Goal: Information Seeking & Learning: Check status

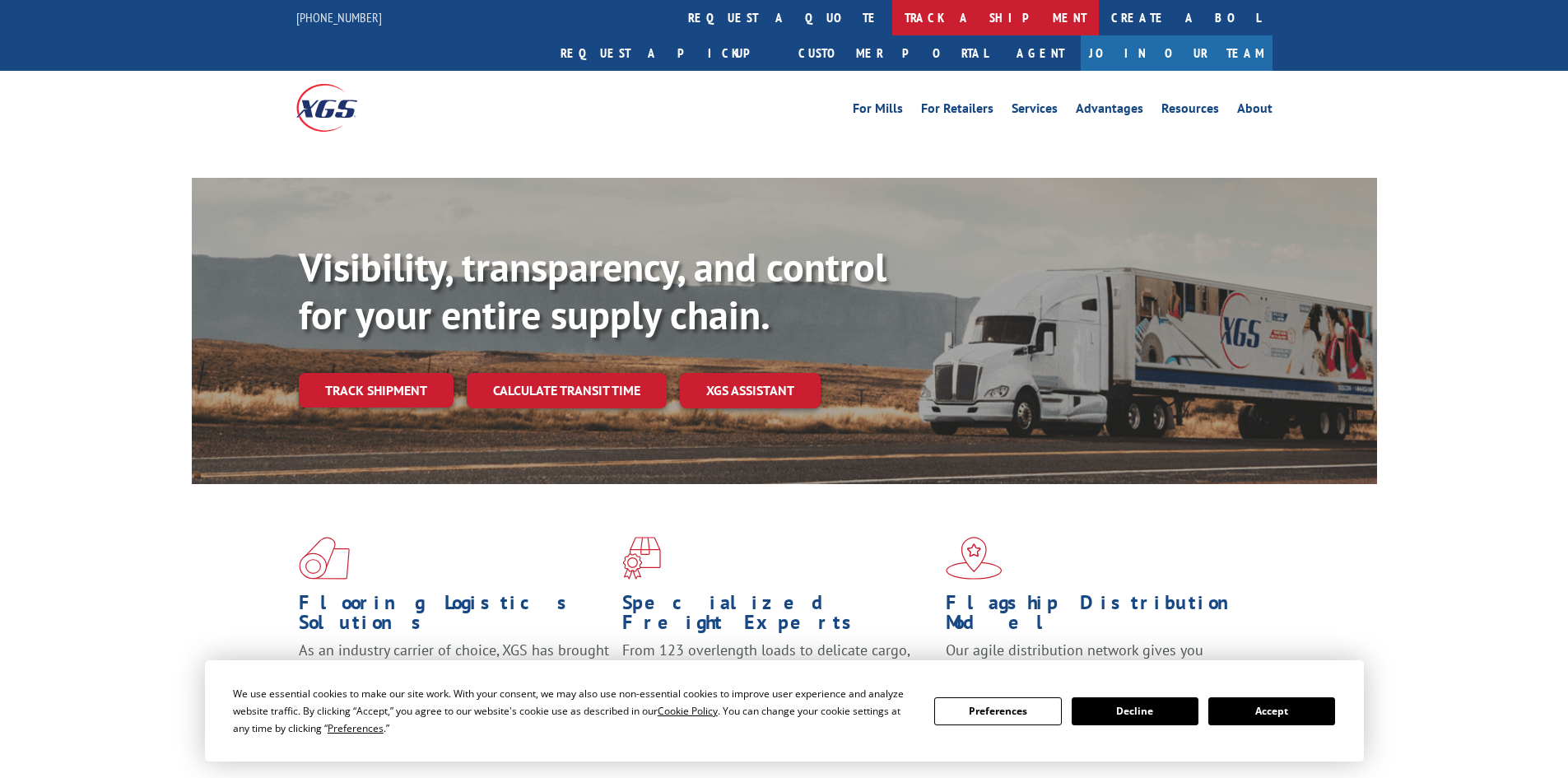
click at [892, 16] on link "track a shipment" at bounding box center [996, 17] width 207 height 35
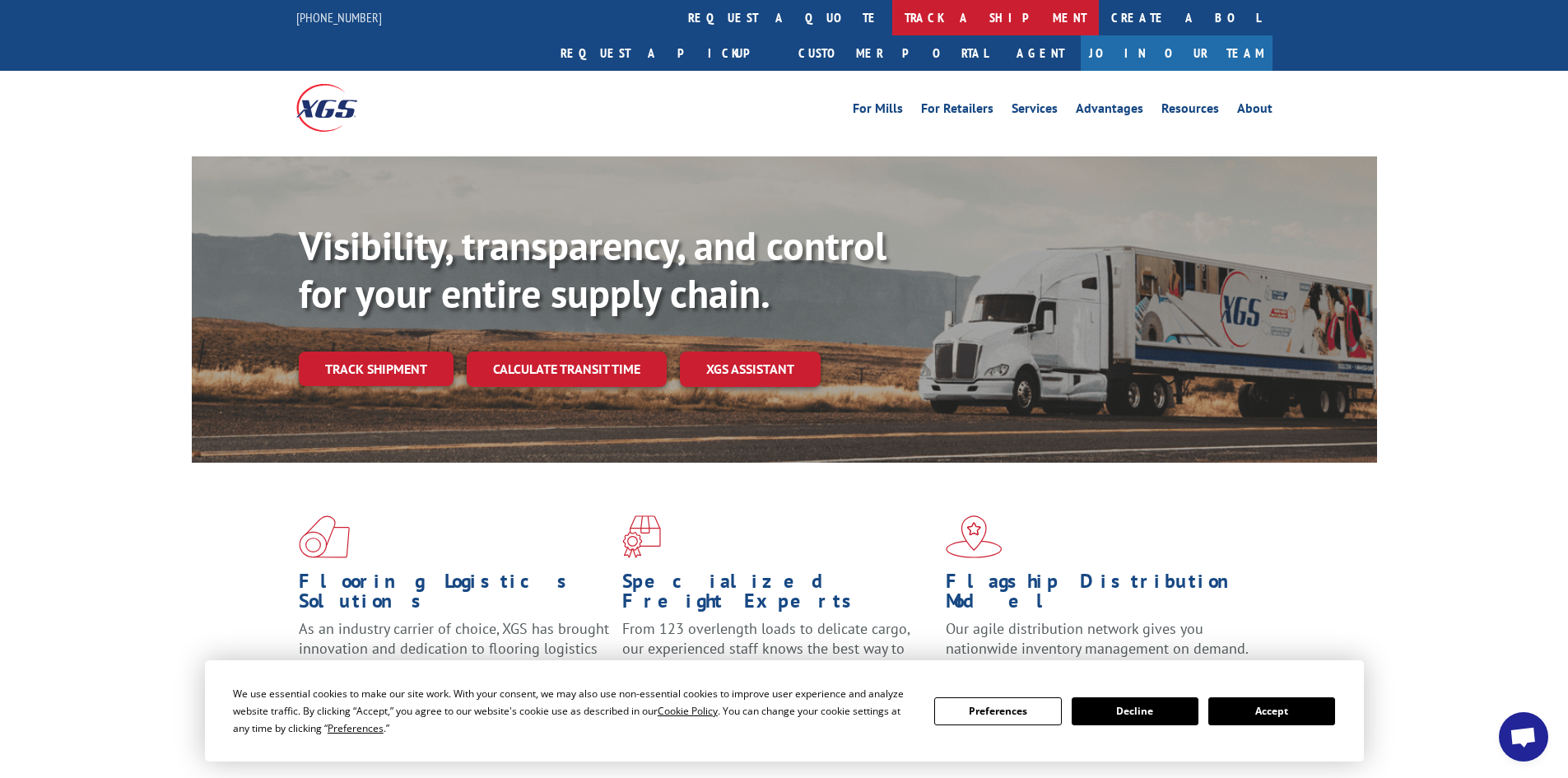
click at [892, 6] on link "track a shipment" at bounding box center [996, 17] width 207 height 35
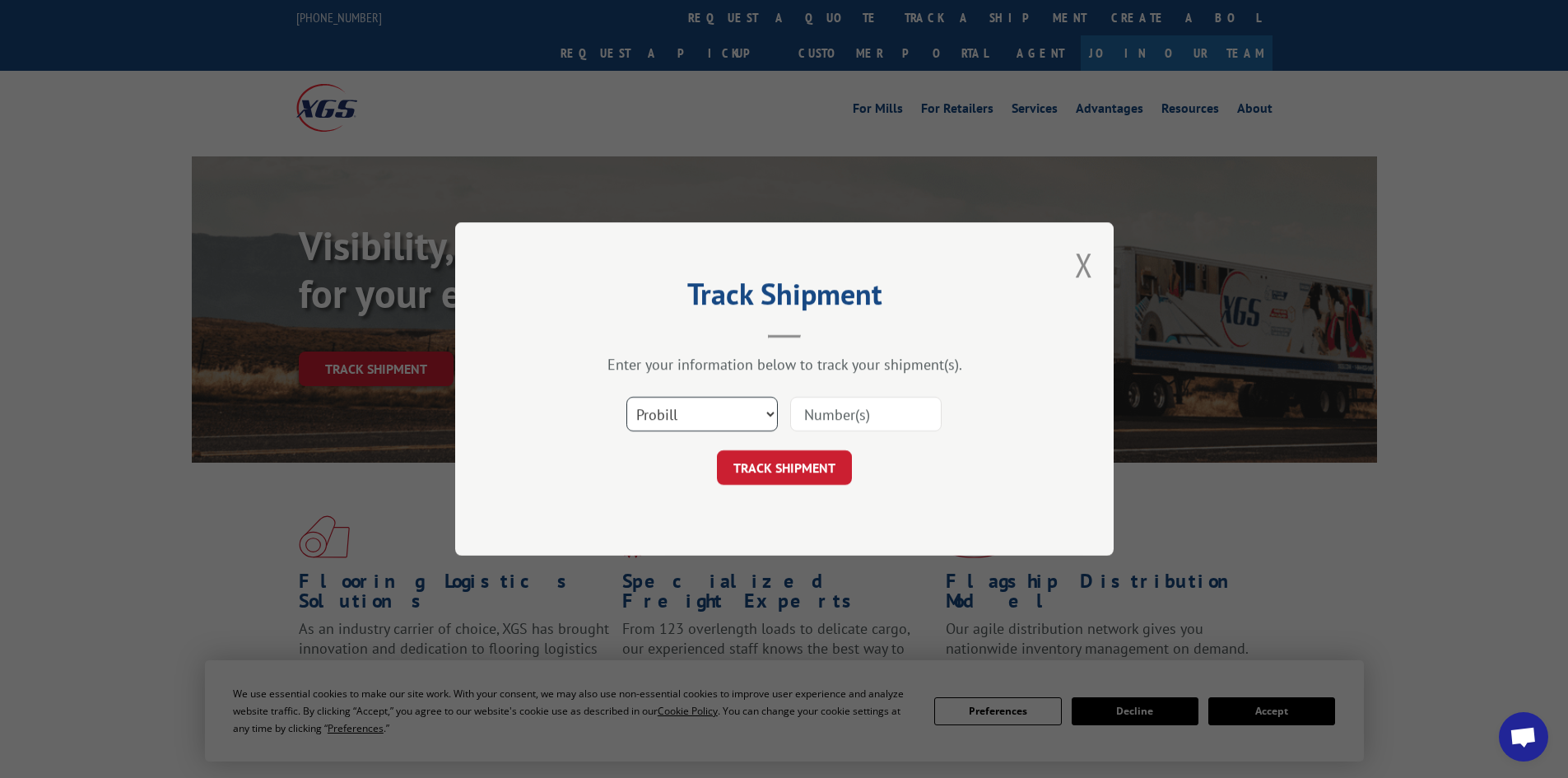
click at [692, 424] on select "Select category... Probill BOL PO" at bounding box center [702, 414] width 151 height 34
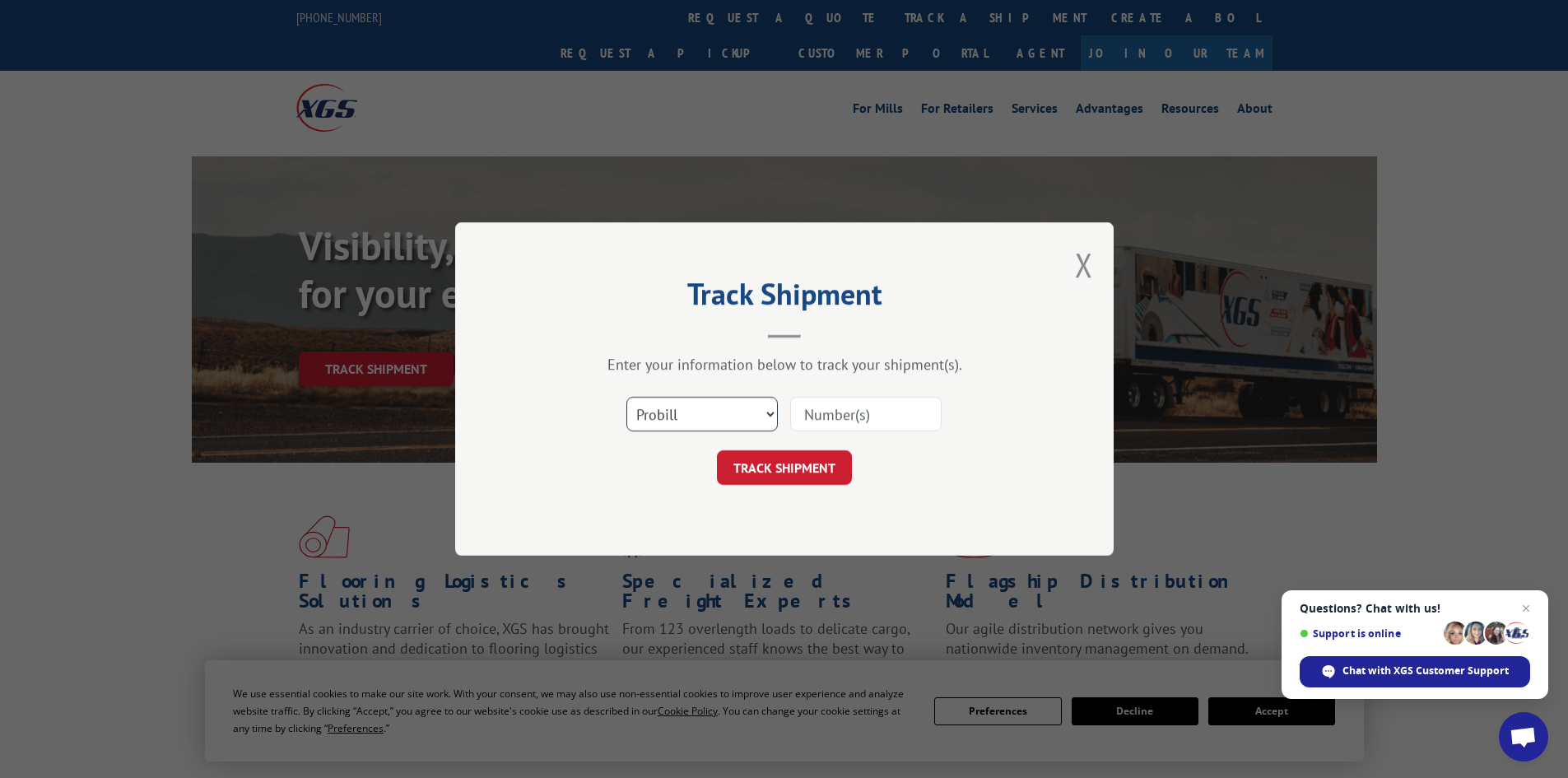
select select "po"
click at [627, 397] on select "Select category... Probill BOL PO" at bounding box center [702, 414] width 151 height 34
paste input "10528641"
type input "10528641"
click button "TRACK SHIPMENT" at bounding box center [784, 468] width 135 height 34
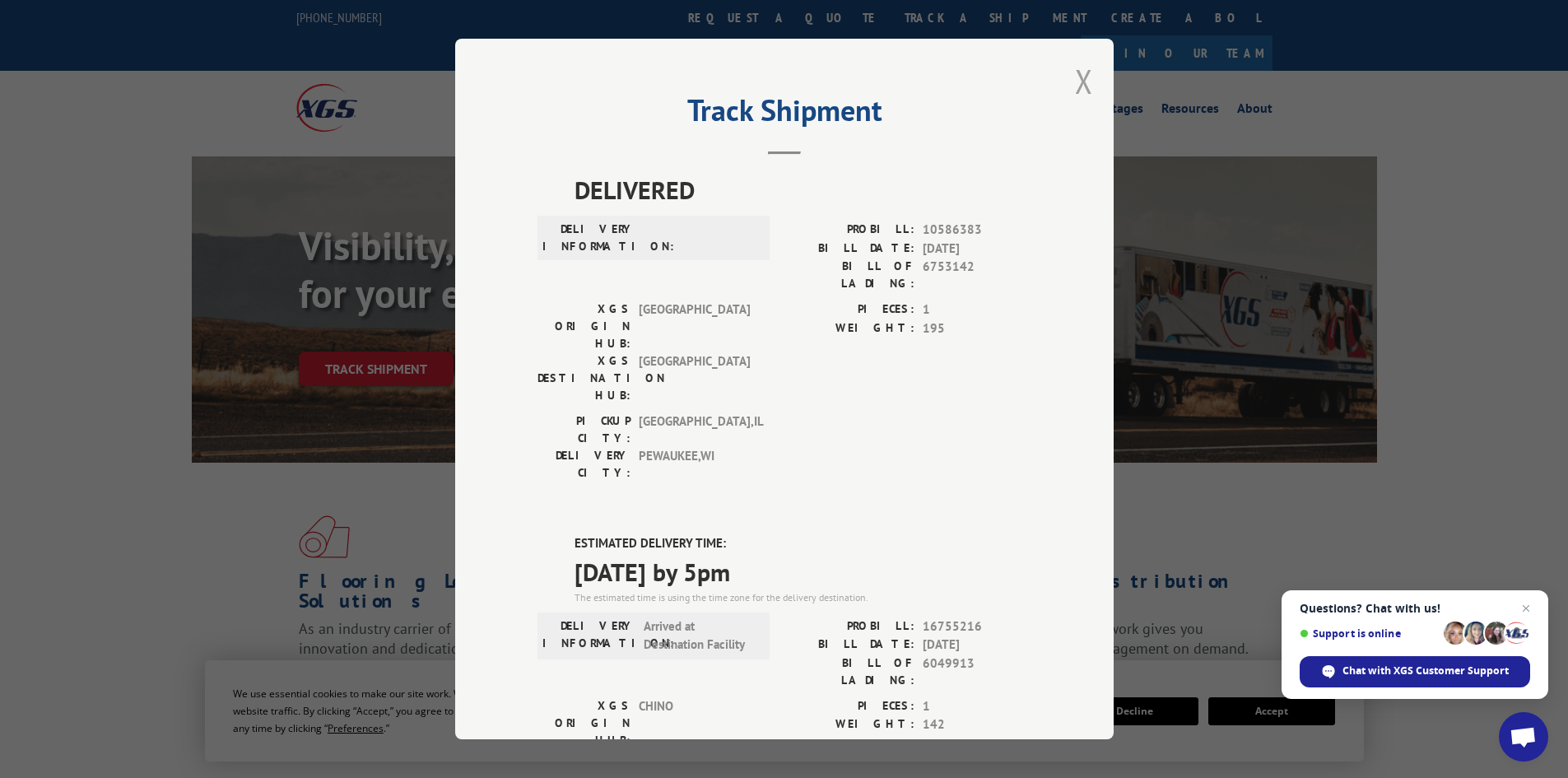
click at [1085, 72] on button "Close modal" at bounding box center [1085, 81] width 18 height 44
